Goal: Transaction & Acquisition: Obtain resource

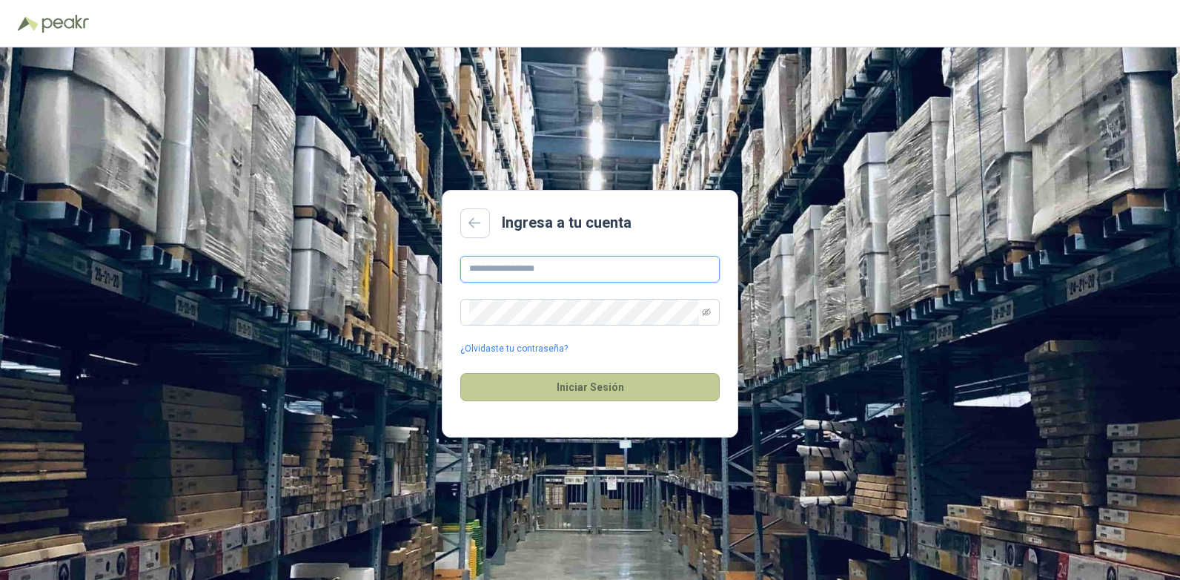
type input "**********"
click at [606, 383] on button "Iniciar Sesión" at bounding box center [589, 387] width 259 height 28
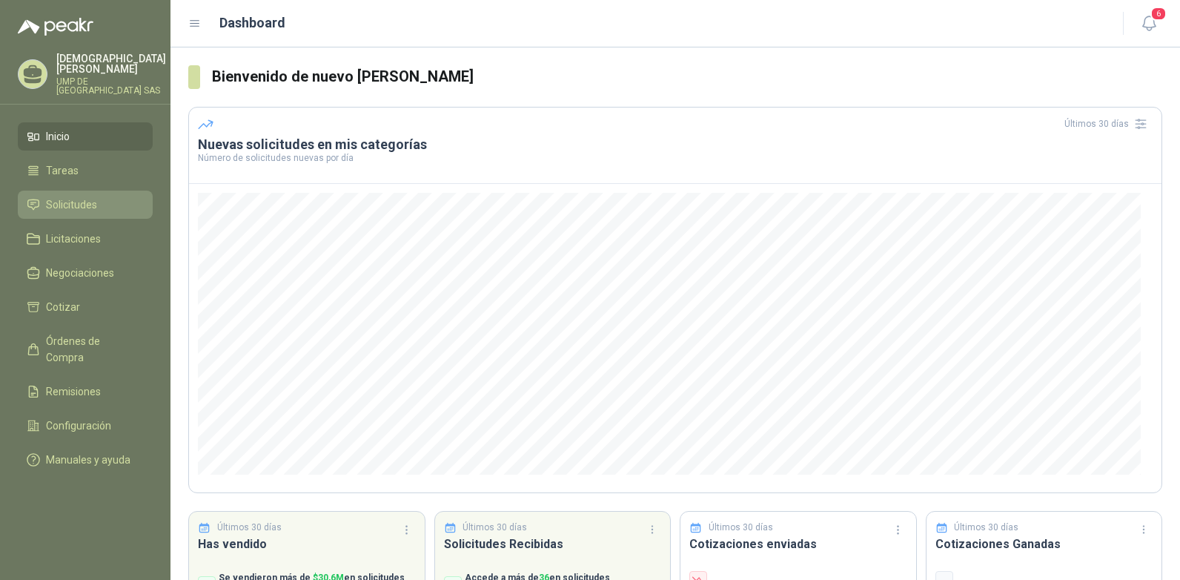
click at [79, 196] on span "Solicitudes" at bounding box center [71, 204] width 51 height 16
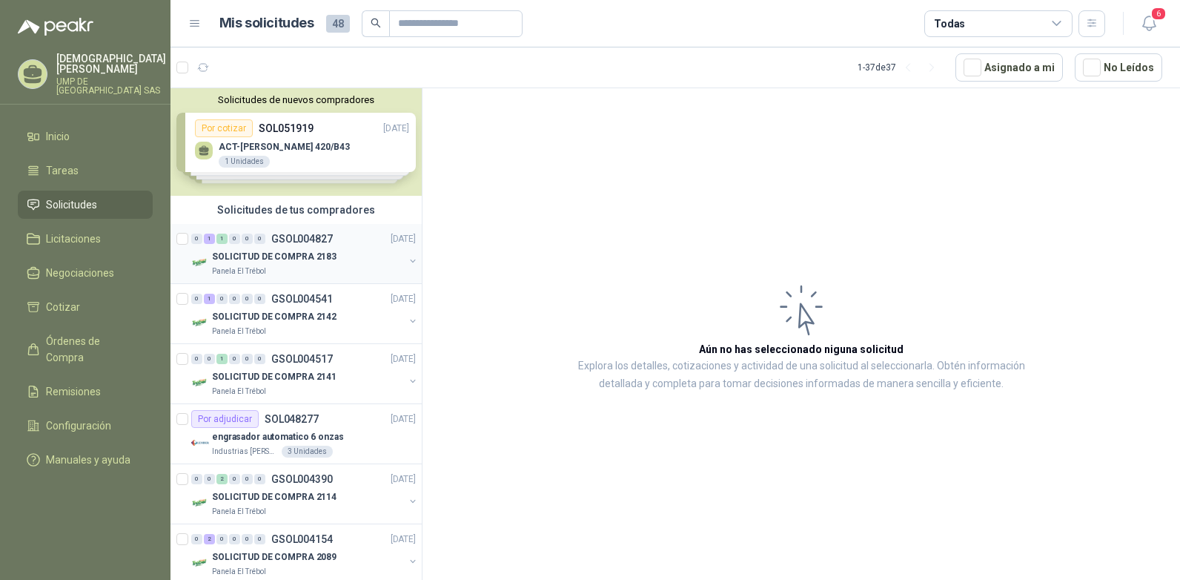
click at [260, 247] on div "0 1 1 0 0 0 GSOL004827 [DATE]" at bounding box center [305, 239] width 228 height 18
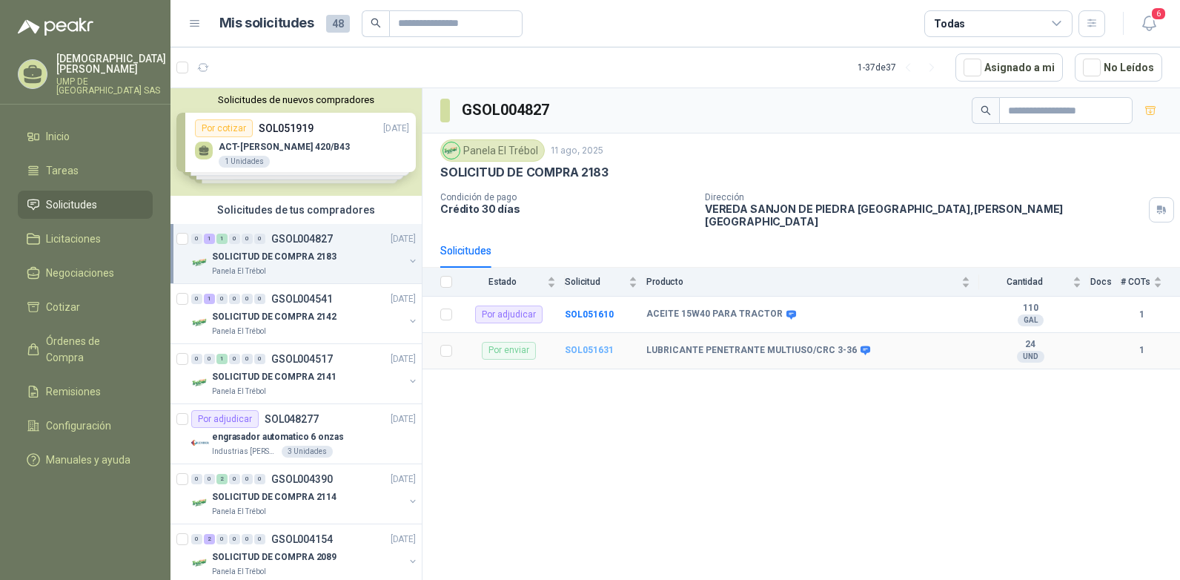
click at [585, 345] on b "SOL051631" at bounding box center [589, 350] width 49 height 10
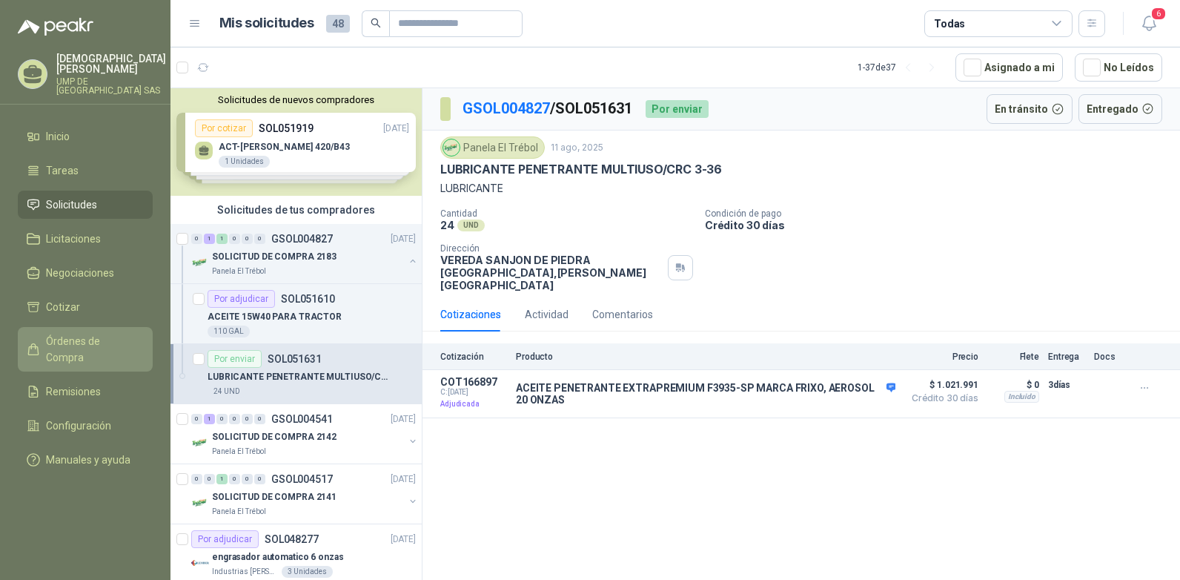
click at [90, 333] on span "Órdenes de Compra" at bounding box center [92, 349] width 93 height 33
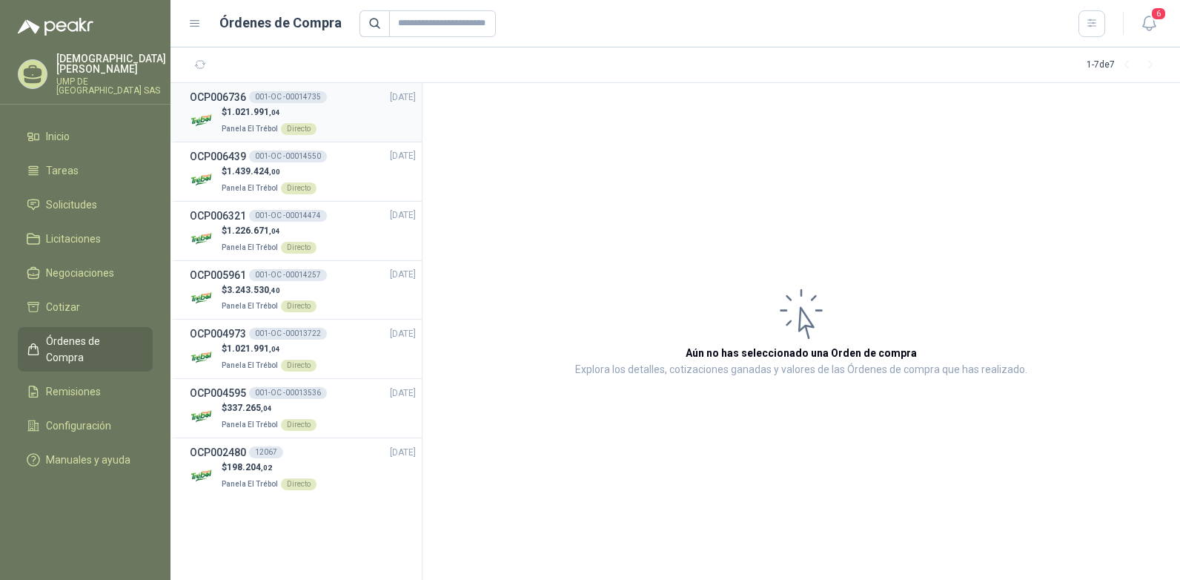
click at [249, 108] on span "1.021.991 ,04" at bounding box center [253, 112] width 53 height 10
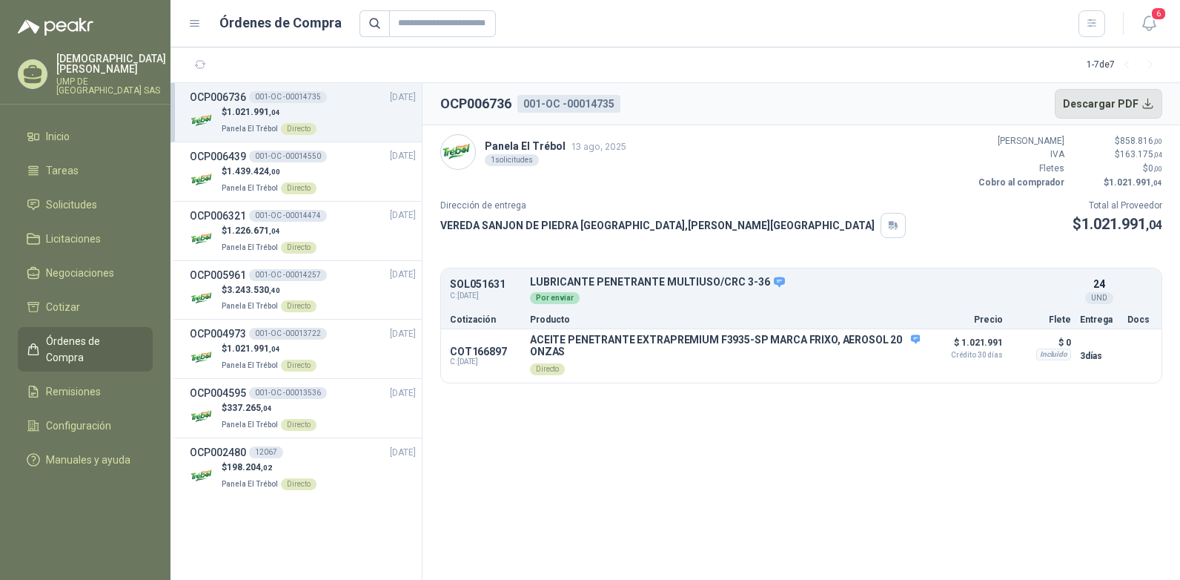
click at [1149, 102] on button "Descargar PDF" at bounding box center [1109, 104] width 108 height 30
click at [33, 73] on icon at bounding box center [32, 74] width 23 height 23
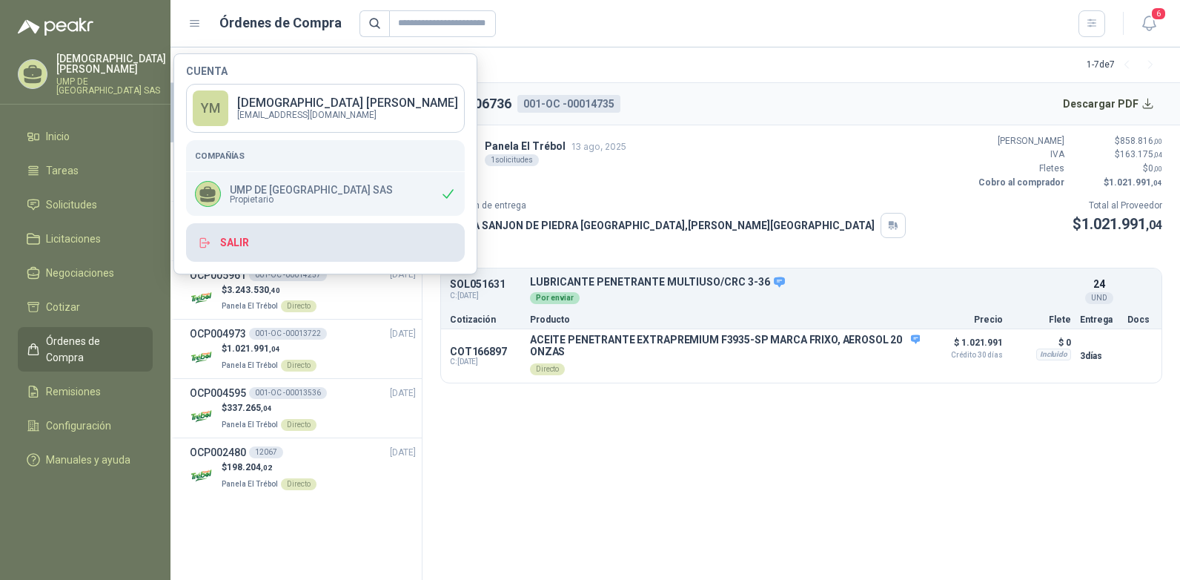
click at [228, 248] on button "Salir" at bounding box center [325, 242] width 279 height 39
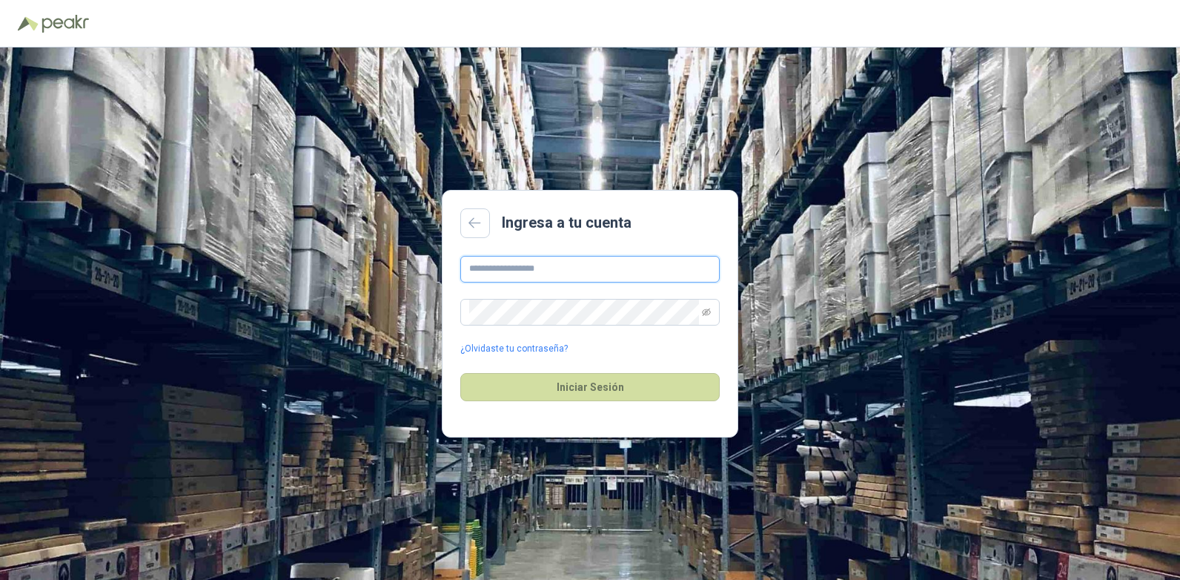
type input "**********"
